Goal: Task Accomplishment & Management: Use online tool/utility

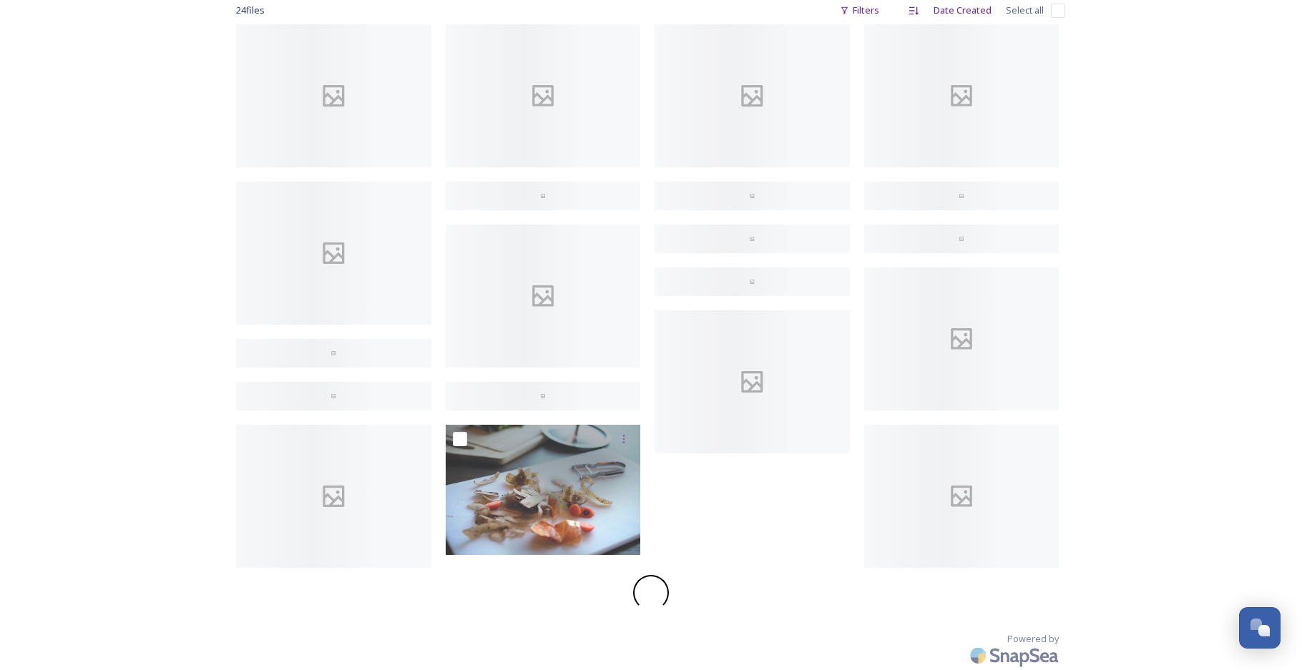
scroll to position [241, 0]
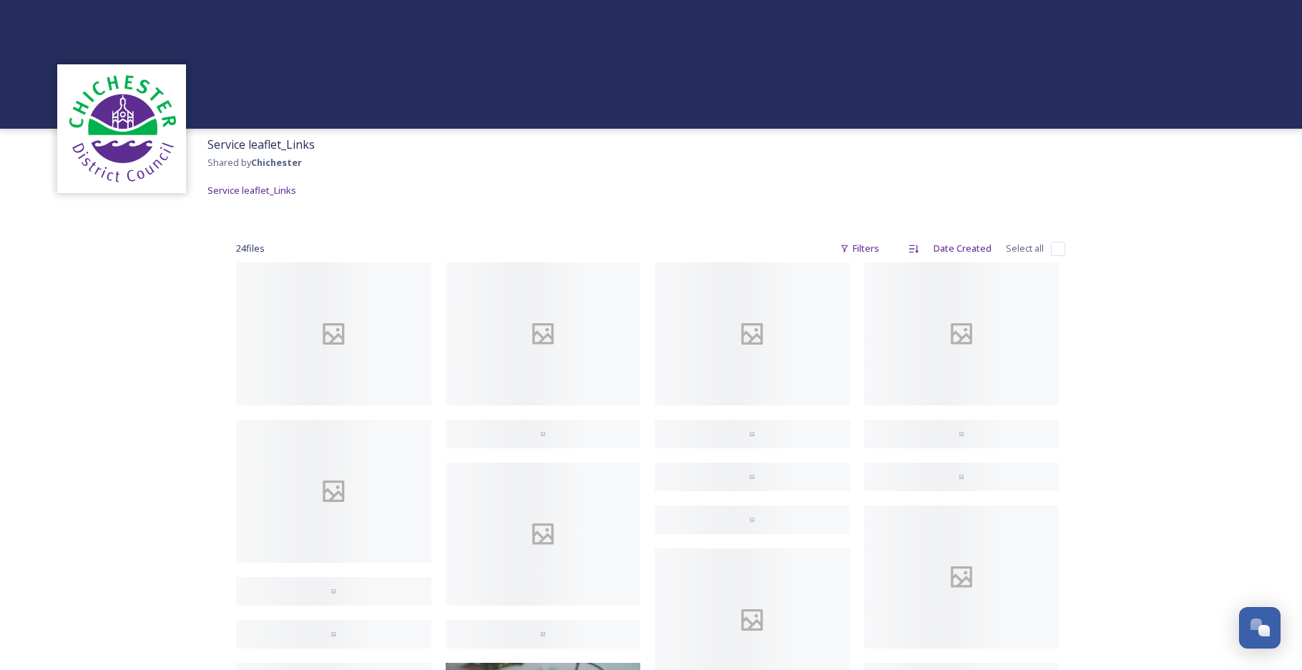
click at [1060, 247] on input "checkbox" at bounding box center [1058, 249] width 14 height 14
checkbox input "true"
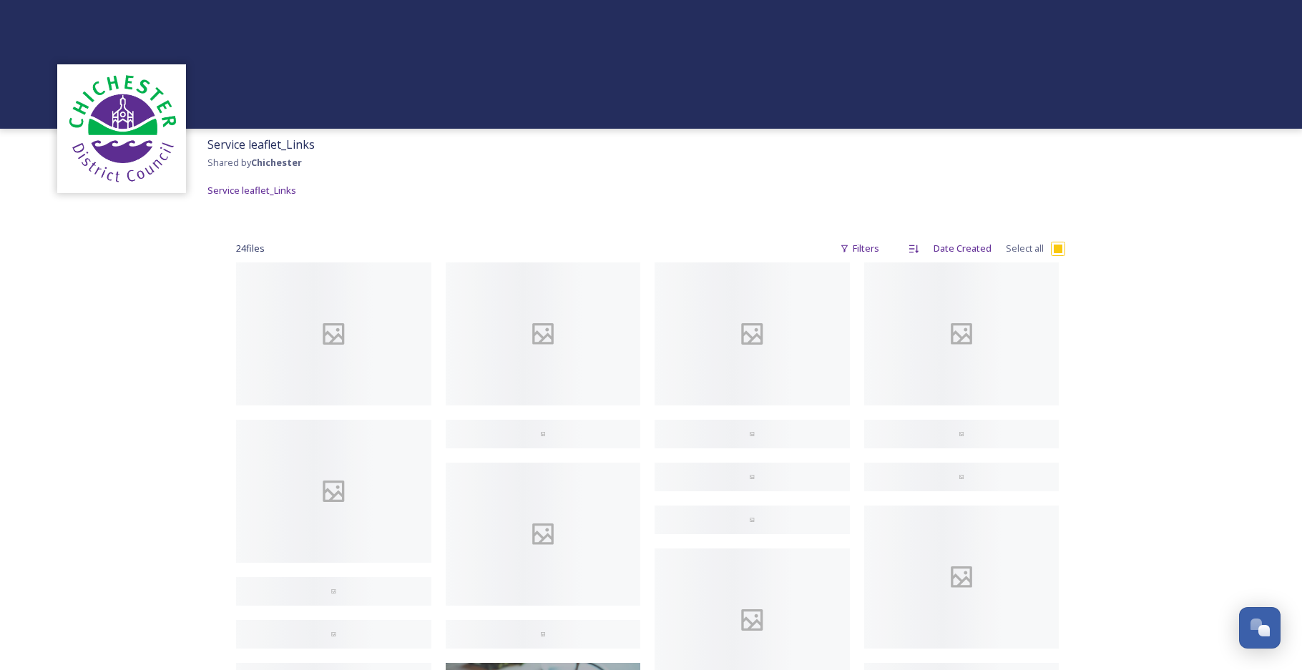
checkbox input "true"
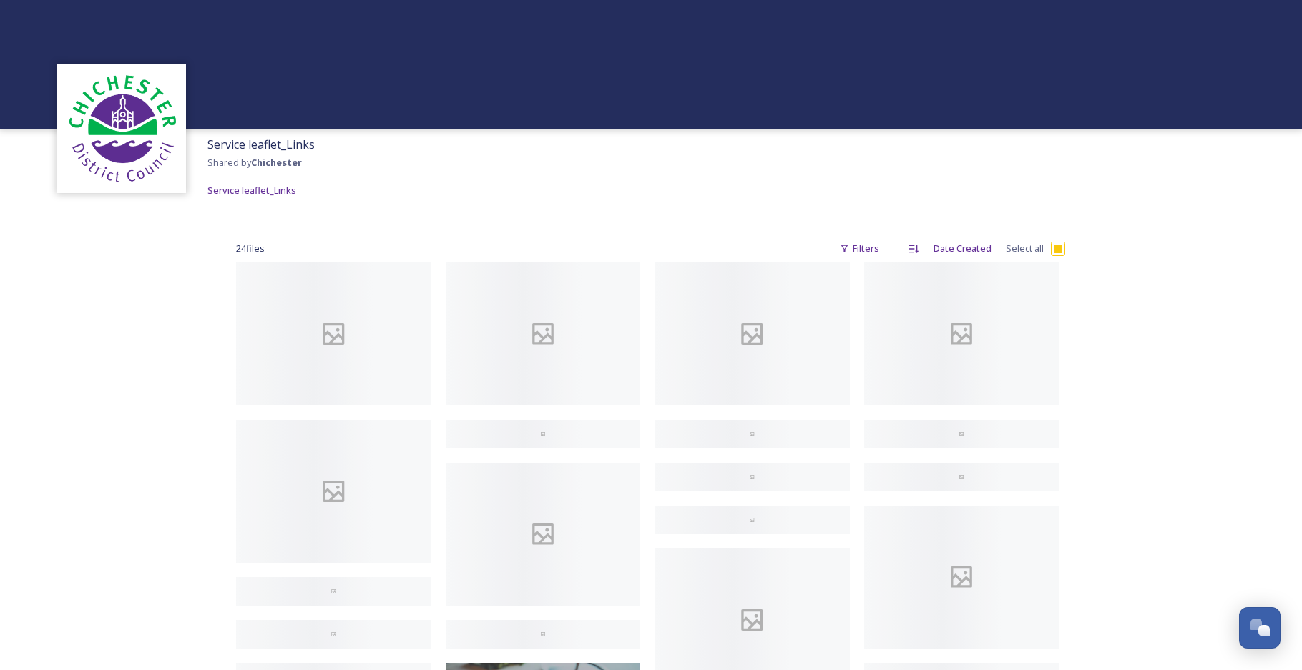
checkbox input "true"
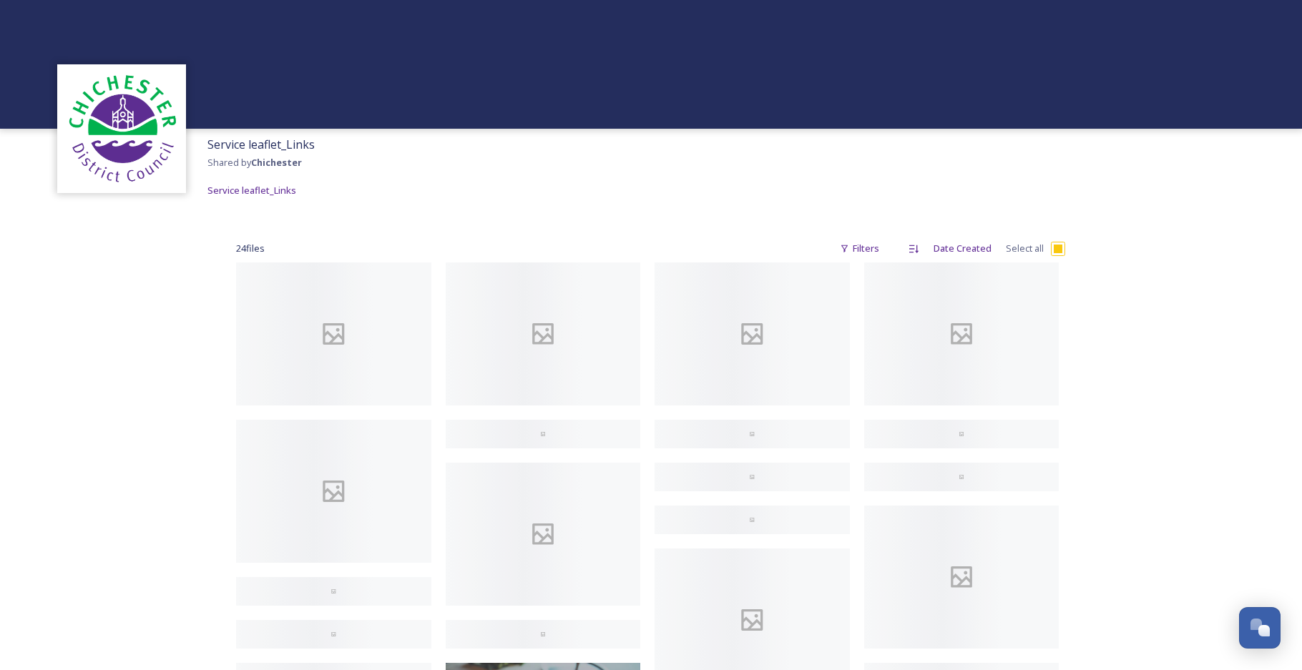
checkbox input "true"
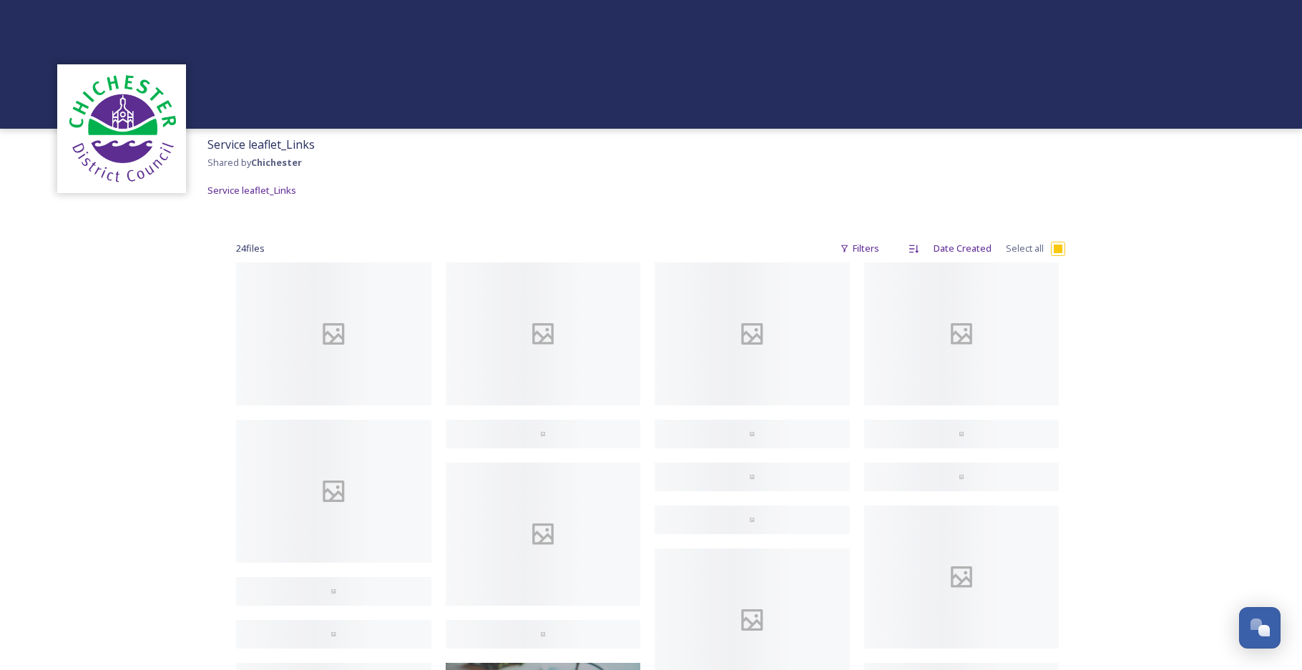
checkbox input "true"
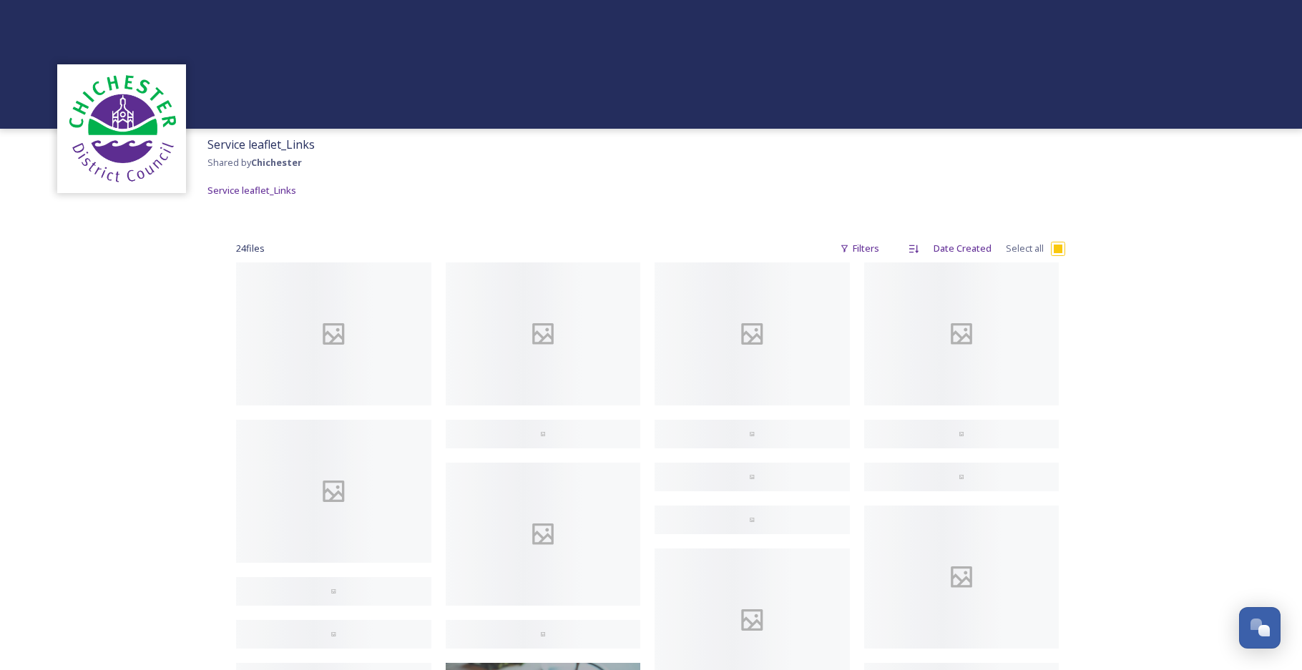
checkbox input "true"
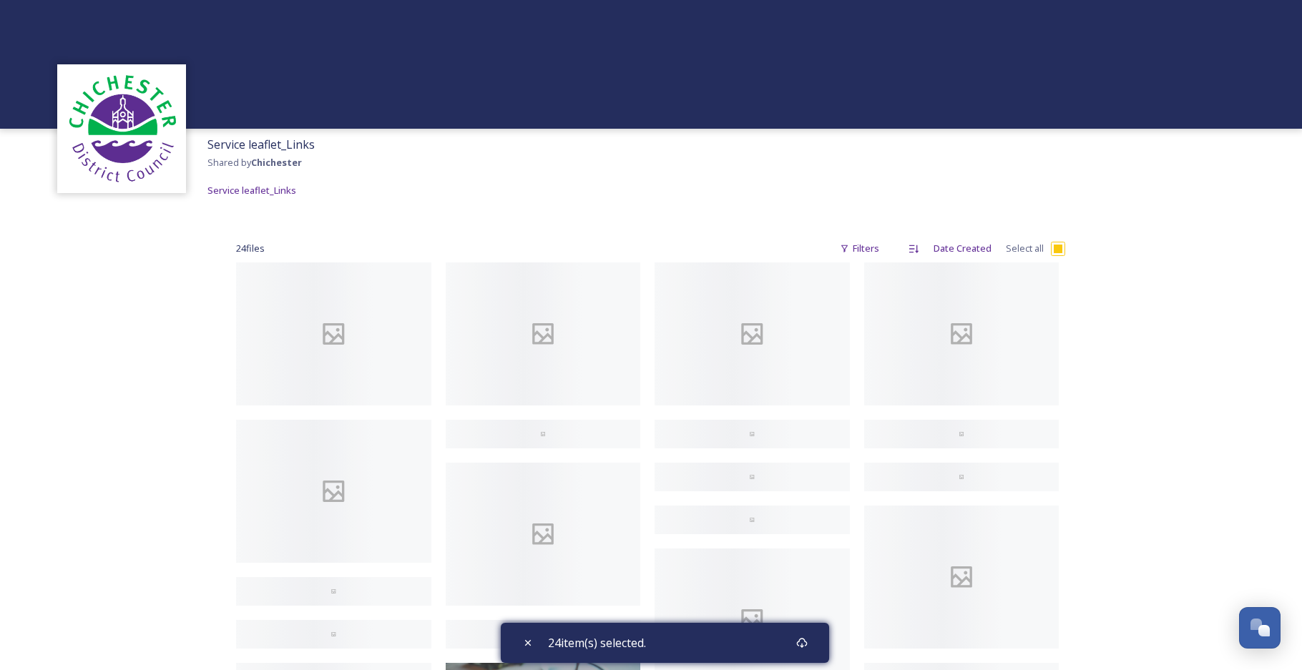
scroll to position [393, 0]
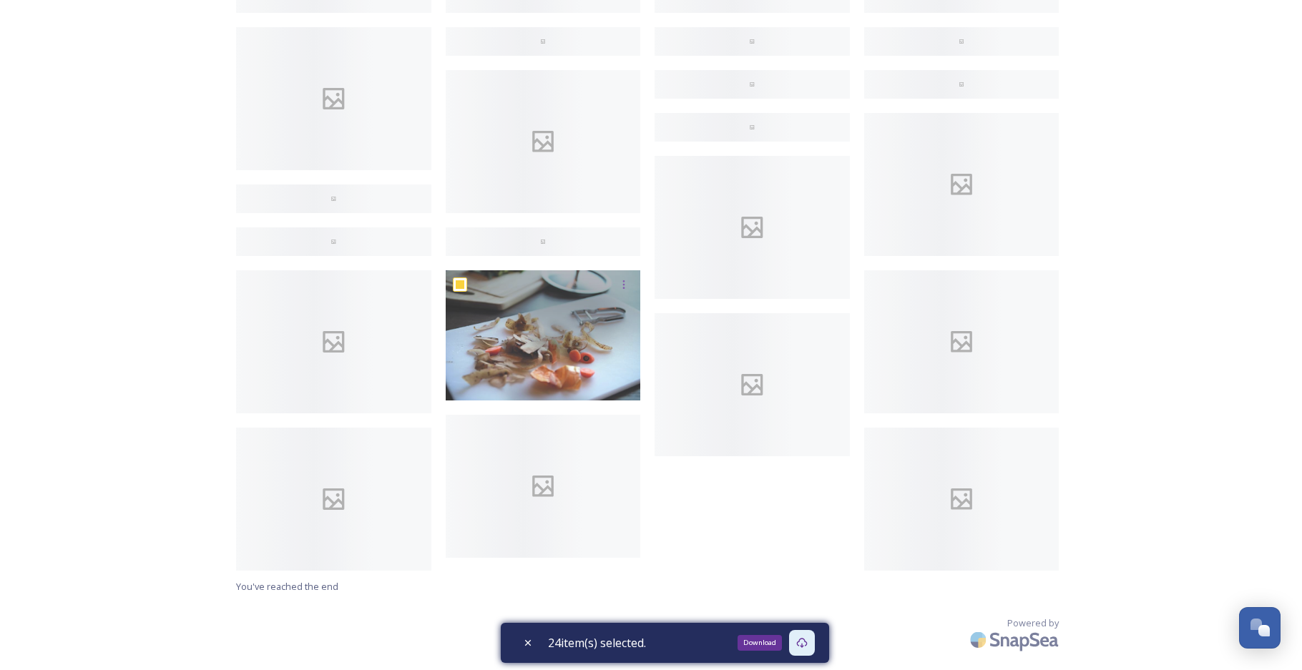
click at [808, 644] on icon at bounding box center [801, 642] width 11 height 11
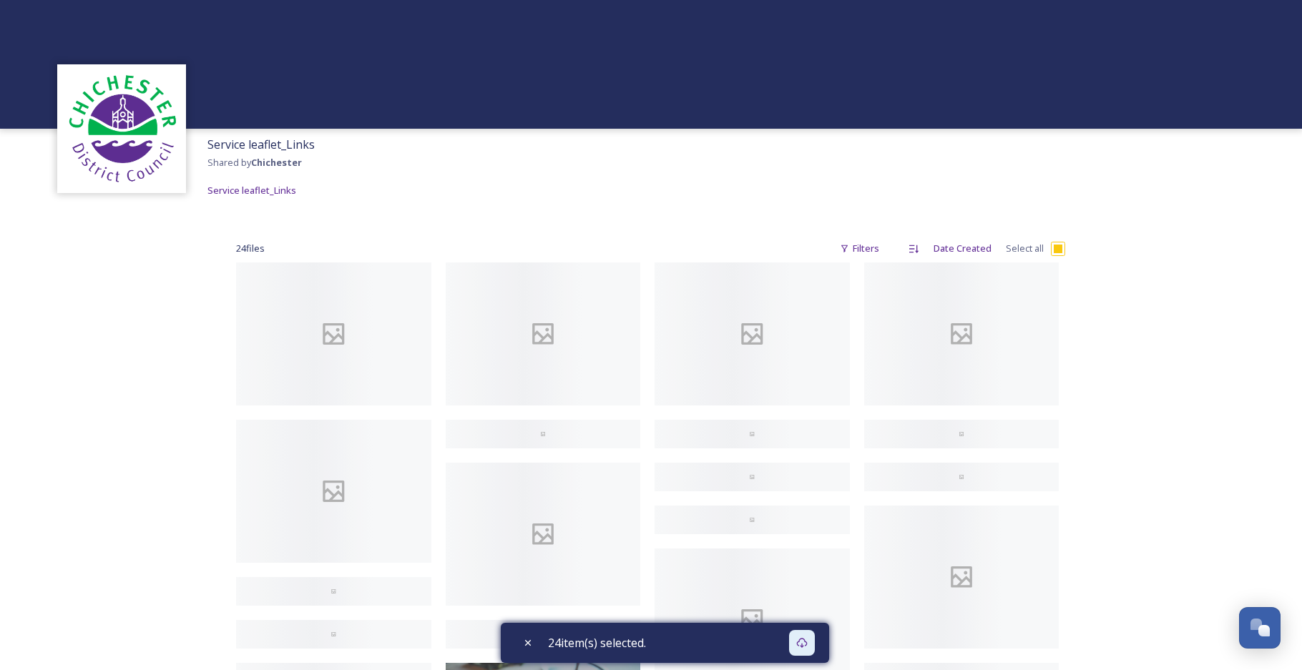
click at [607, 180] on div "Service leaflet_Links Shared by Chichester Service leaflet_Links" at bounding box center [651, 167] width 1302 height 77
